Goal: Find specific page/section: Find specific page/section

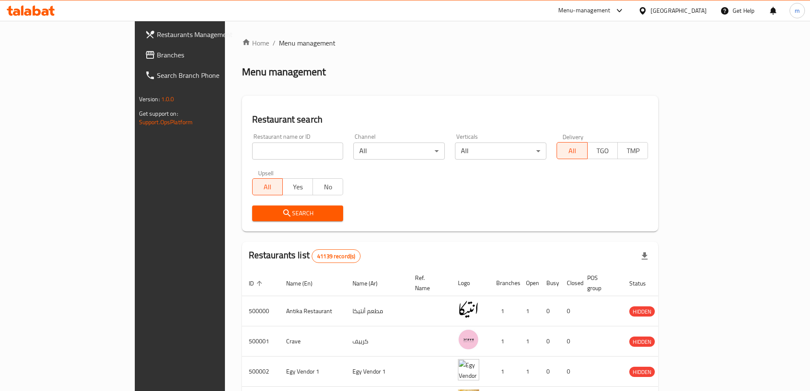
click at [695, 8] on div "[GEOGRAPHIC_DATA]" at bounding box center [679, 10] width 56 height 9
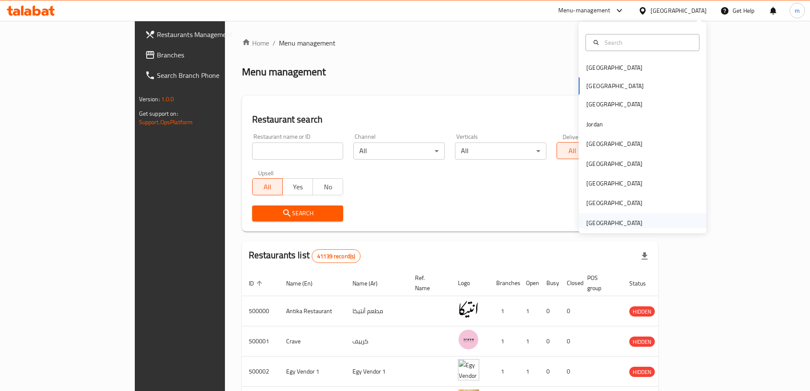
click at [623, 224] on div "[GEOGRAPHIC_DATA]" at bounding box center [614, 222] width 56 height 9
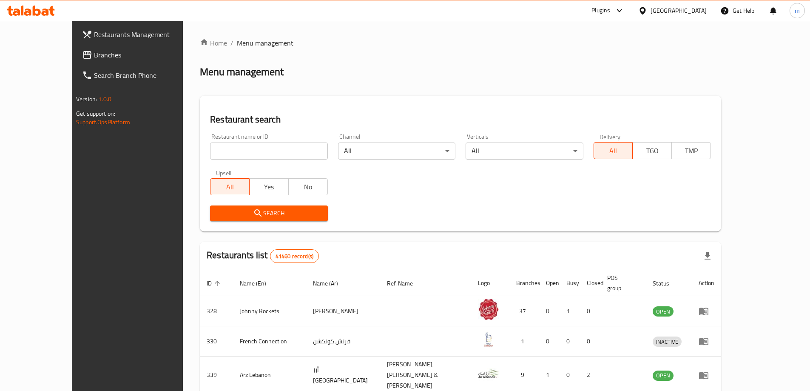
click at [94, 51] on span "Branches" at bounding box center [147, 55] width 106 height 10
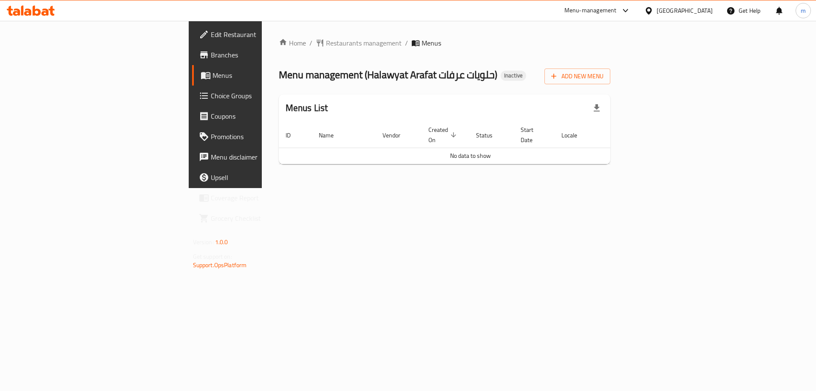
click at [211, 55] on span "Branches" at bounding box center [265, 55] width 108 height 10
click at [211, 51] on span "Branches" at bounding box center [265, 55] width 108 height 10
